Goal: Transaction & Acquisition: Register for event/course

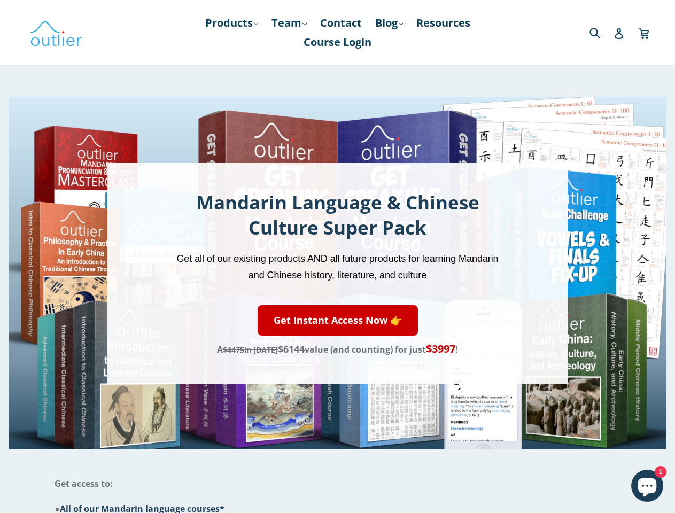
click at [337, 256] on span "Get all of our existing products AND all future products for learning Mandarin …" at bounding box center [337, 266] width 322 height 27
click at [229, 23] on link "Products .cls-1{fill:#231f20} expand" at bounding box center [232, 22] width 64 height 19
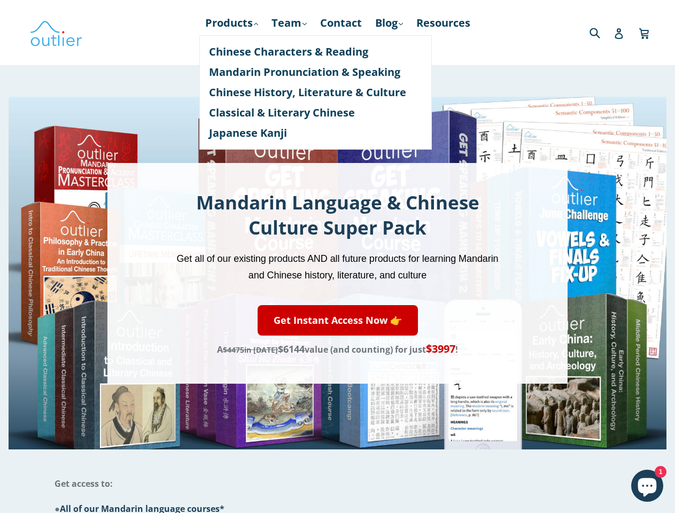
scroll to position [867, 0]
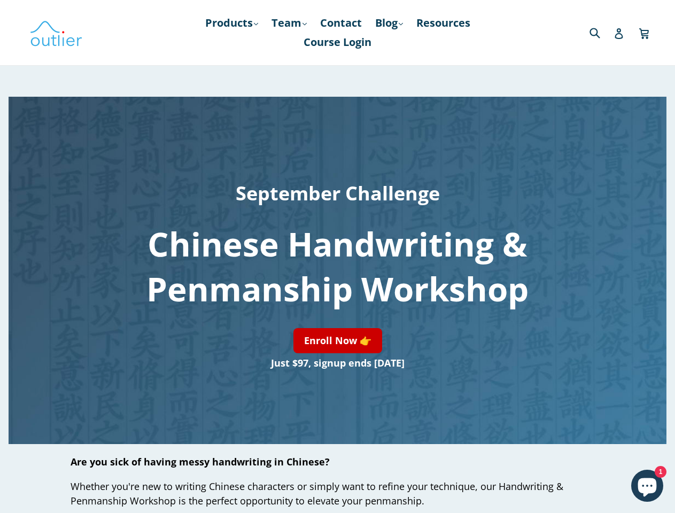
click at [337, 256] on h1 "Chinese Handwriting & Penmanship Workshop" at bounding box center [337, 266] width 461 height 90
click at [229, 23] on link "Products .cls-1{fill:#231f20} expand" at bounding box center [232, 22] width 64 height 19
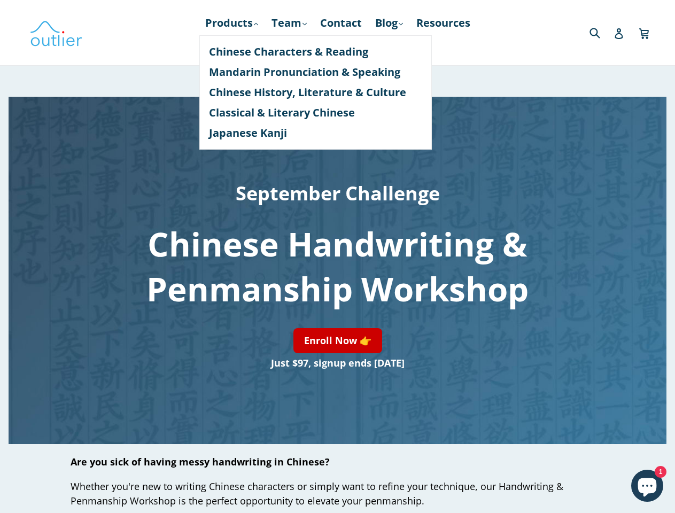
click at [337, 340] on link "Enroll Now 👉" at bounding box center [337, 340] width 89 height 25
